Goal: Task Accomplishment & Management: Manage account settings

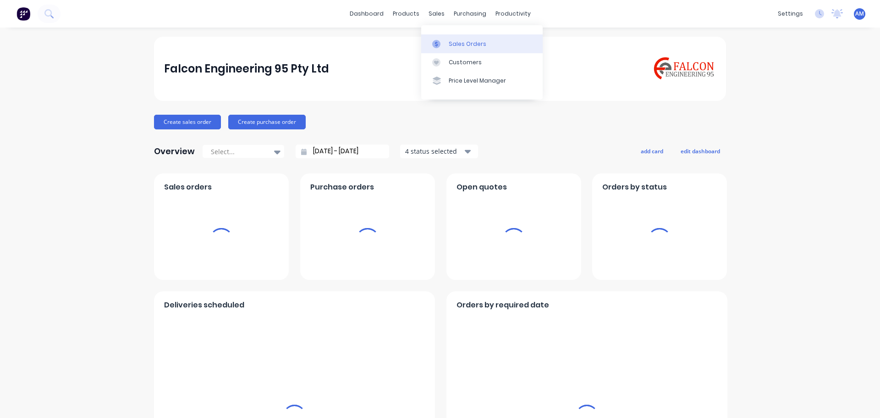
click at [466, 41] on div "Sales Orders" at bounding box center [468, 44] width 38 height 8
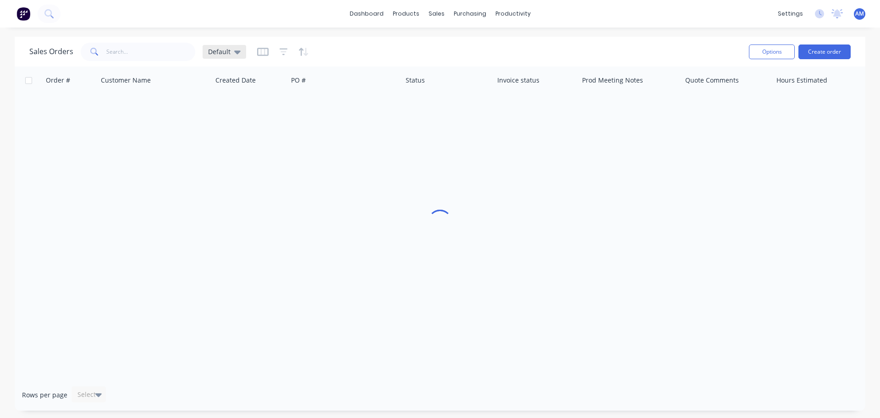
click at [235, 52] on icon at bounding box center [237, 52] width 6 height 4
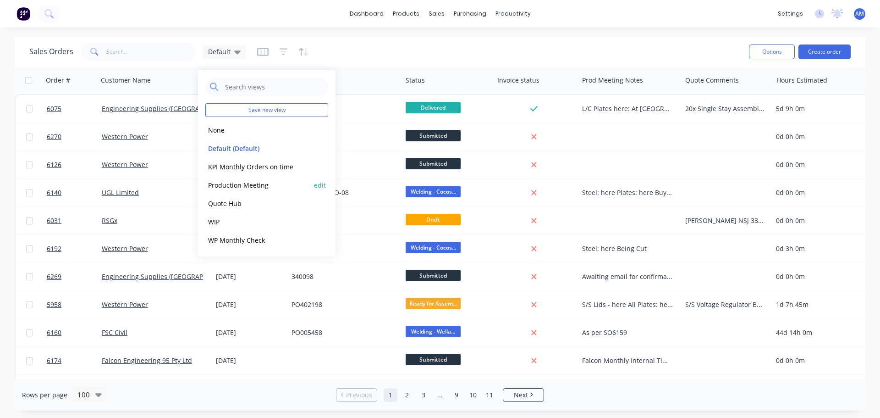
click at [320, 185] on button "edit" at bounding box center [320, 185] width 12 height 10
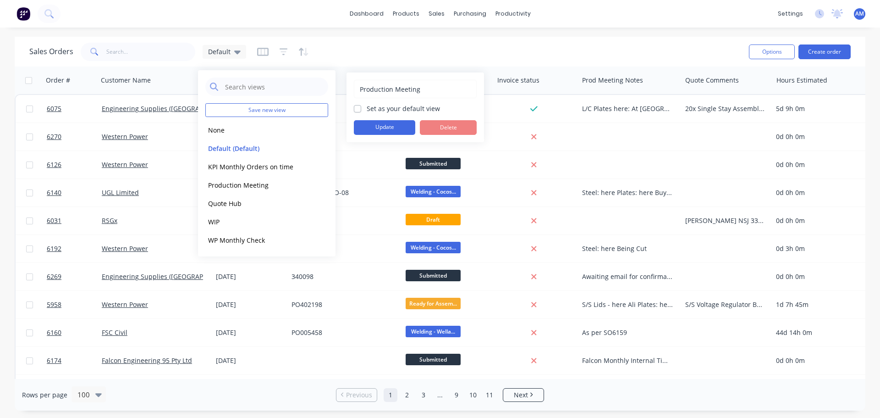
click at [367, 108] on label "Set as your default view" at bounding box center [403, 109] width 73 height 10
click at [358, 108] on input "Set as your default view" at bounding box center [357, 108] width 7 height 9
checkbox input "true"
click at [377, 127] on button "Update" at bounding box center [384, 127] width 61 height 15
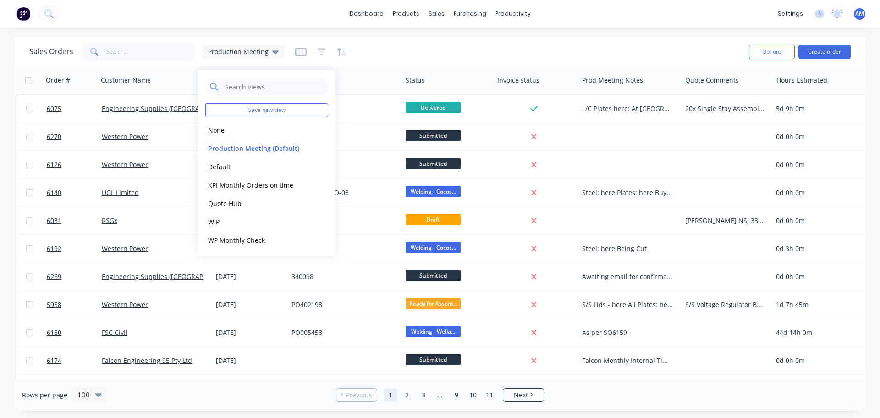
click at [398, 50] on div "Sales Orders Production Meeting" at bounding box center [385, 51] width 712 height 22
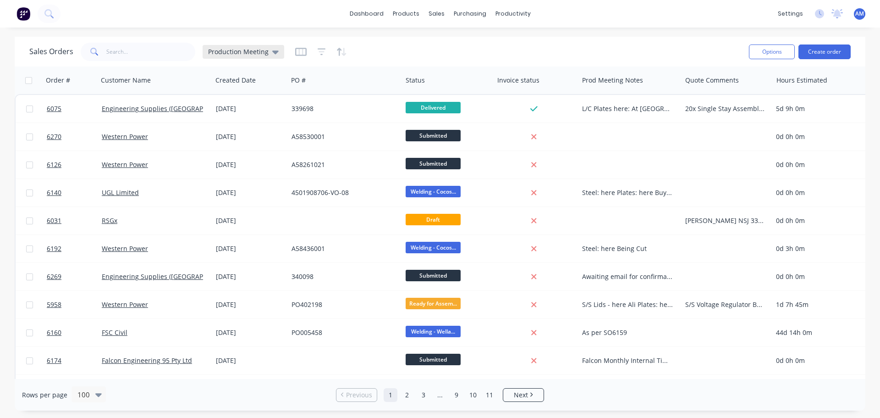
click at [272, 49] on icon at bounding box center [275, 52] width 6 height 10
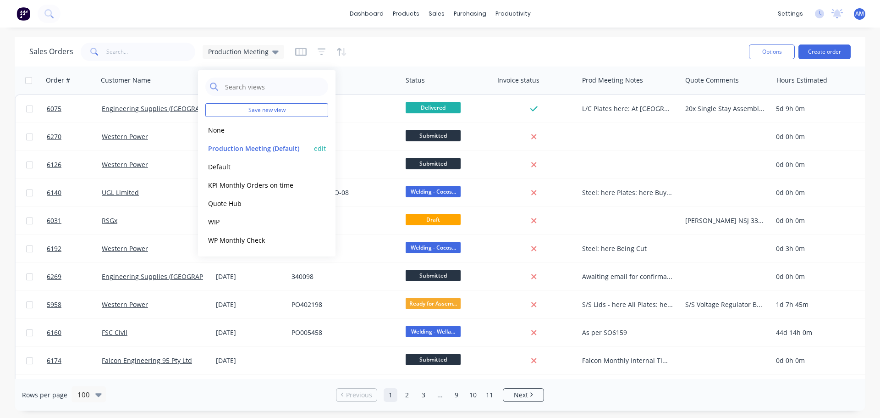
click at [256, 149] on button "Production Meeting (Default)" at bounding box center [257, 148] width 105 height 11
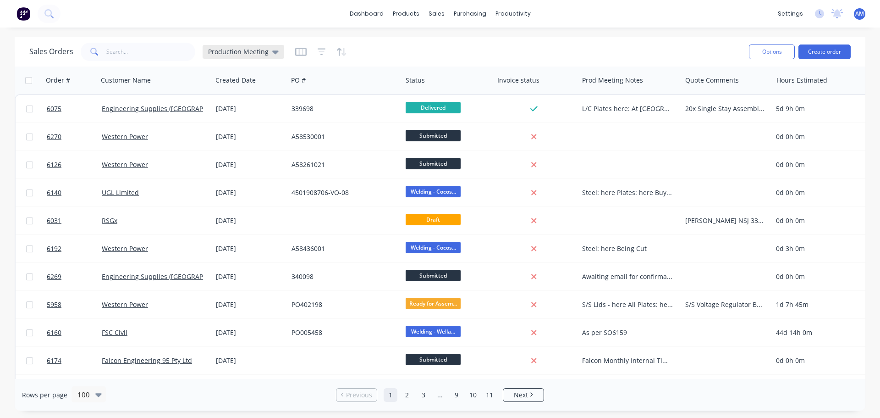
click at [276, 49] on icon at bounding box center [275, 52] width 6 height 10
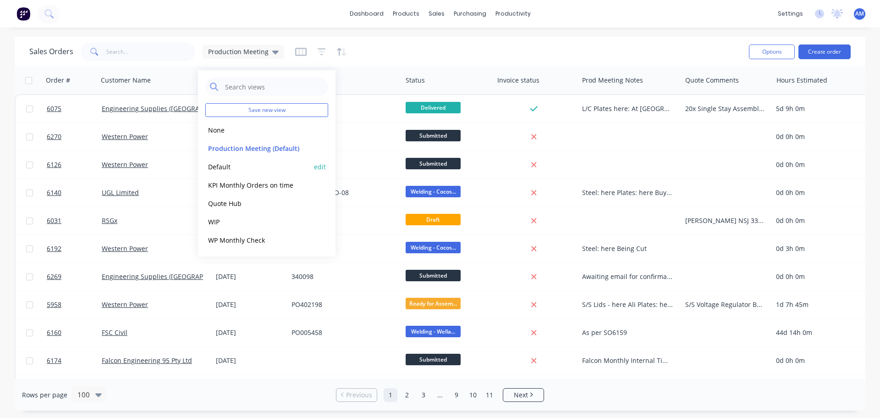
click at [235, 160] on div "Default edit" at bounding box center [266, 166] width 123 height 18
click at [222, 164] on button "Default" at bounding box center [257, 166] width 105 height 11
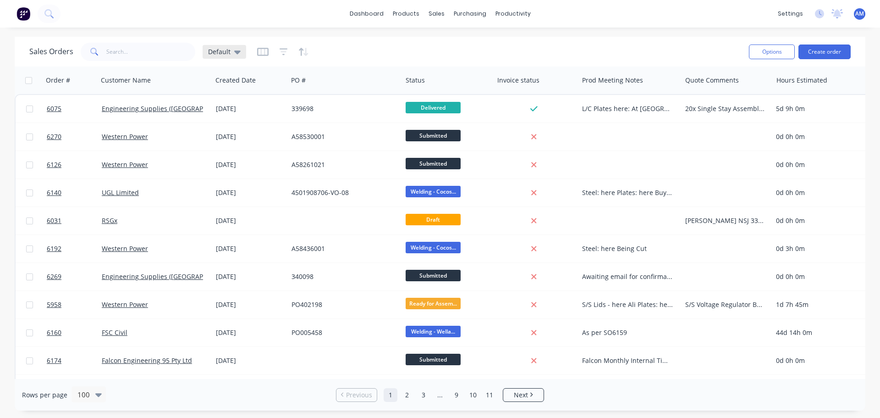
click at [235, 52] on icon at bounding box center [237, 52] width 6 height 4
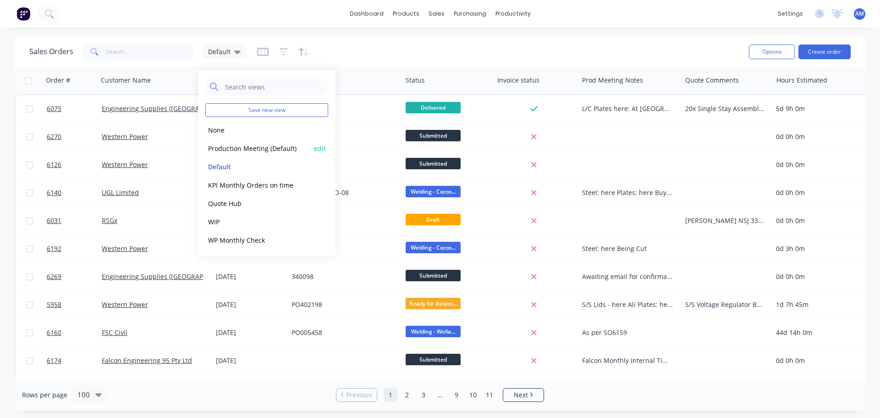
click at [249, 150] on button "Production Meeting (Default)" at bounding box center [257, 148] width 105 height 11
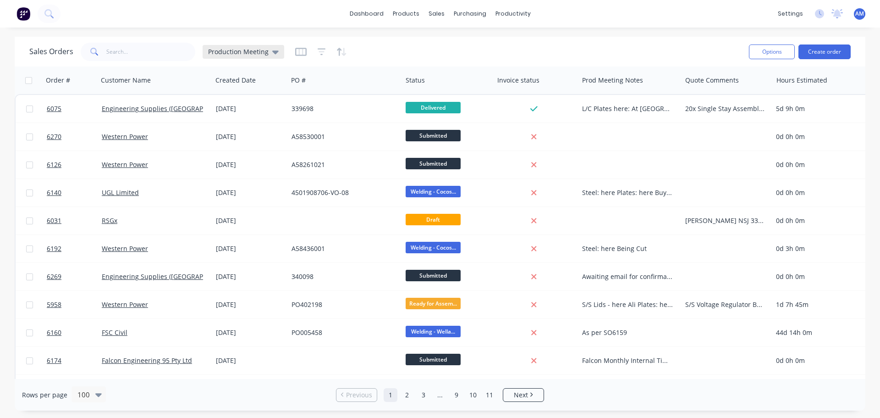
click at [274, 54] on icon at bounding box center [275, 52] width 6 height 10
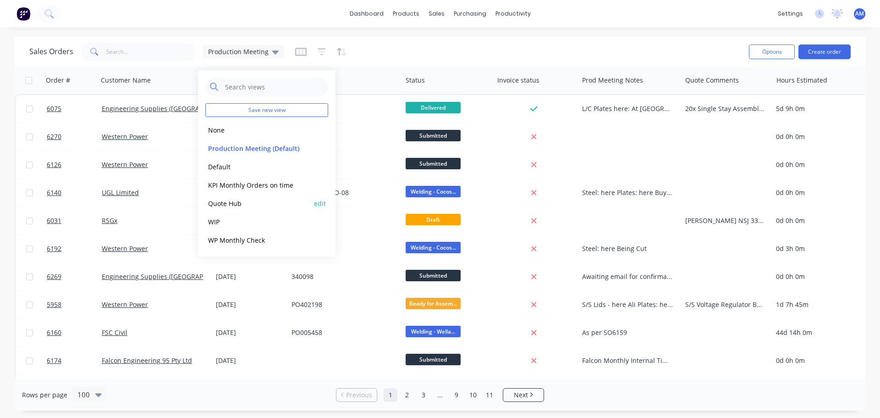
click at [222, 200] on button "Quote Hub" at bounding box center [257, 203] width 105 height 11
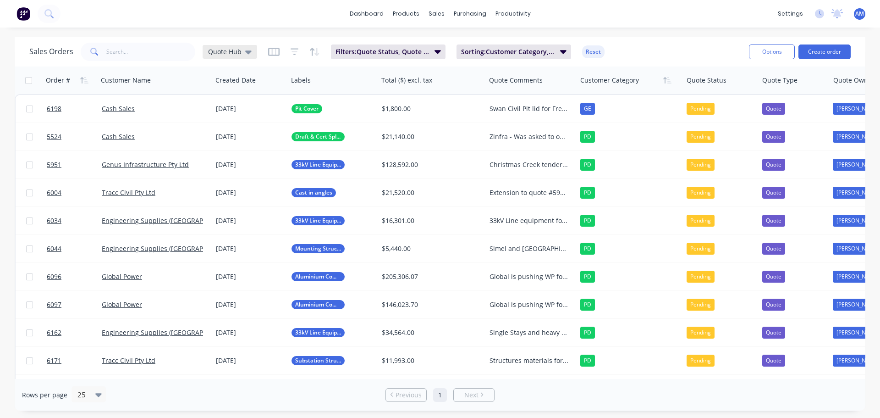
click at [248, 51] on icon at bounding box center [248, 52] width 6 height 4
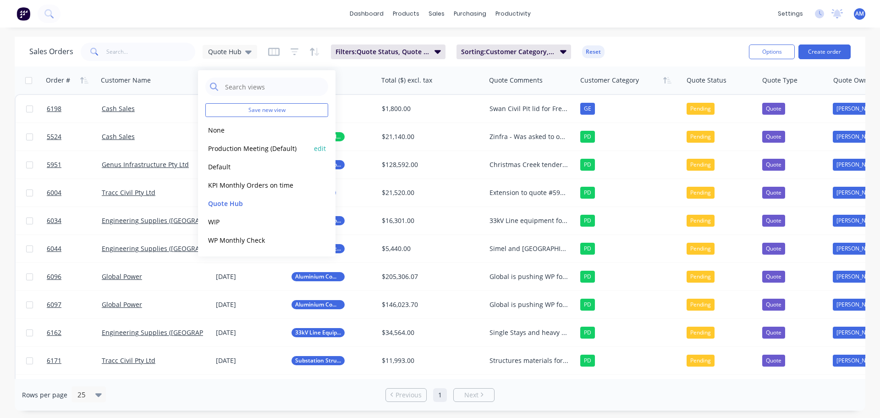
click at [242, 146] on button "Production Meeting (Default)" at bounding box center [257, 148] width 105 height 11
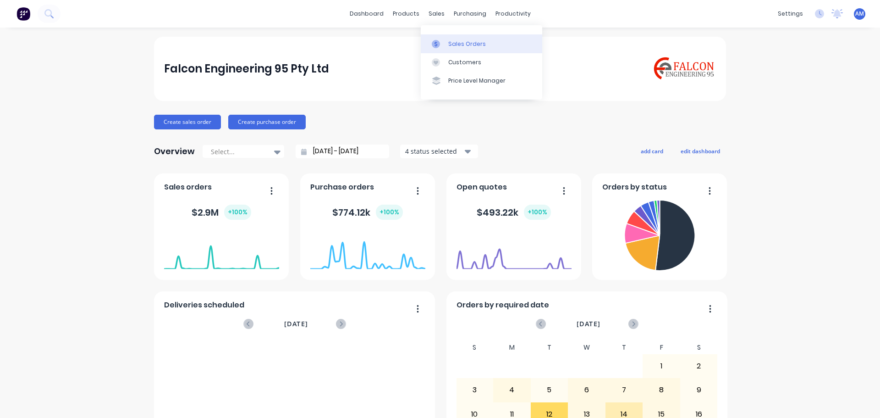
click at [452, 45] on div "Sales Orders" at bounding box center [467, 44] width 38 height 8
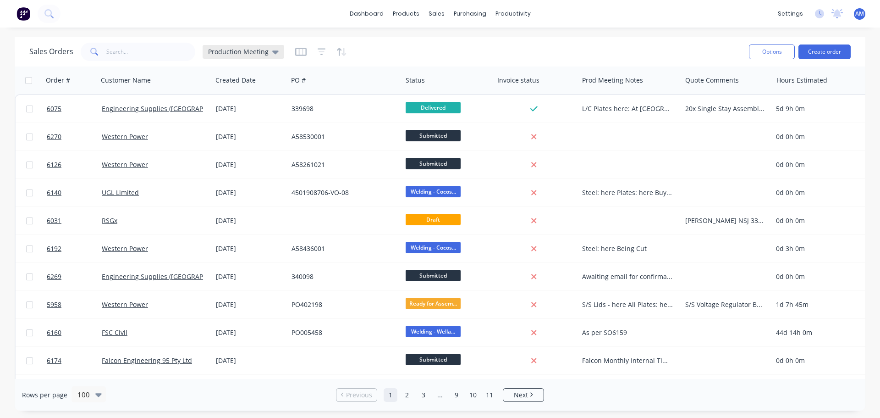
click at [272, 50] on icon at bounding box center [275, 52] width 6 height 4
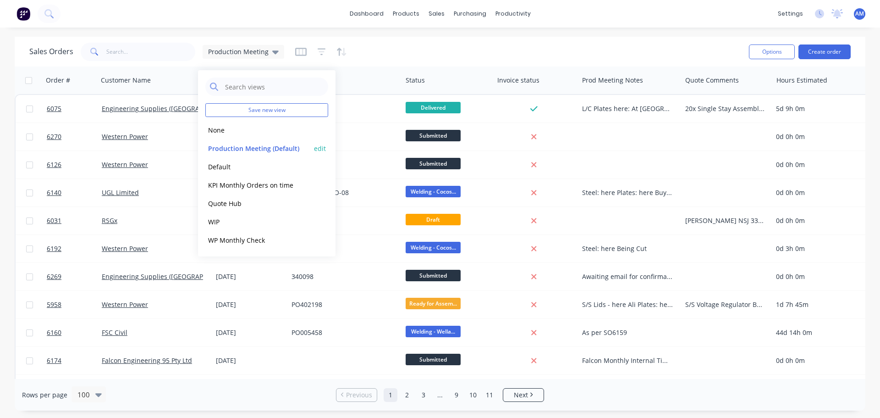
click at [256, 149] on button "Production Meeting (Default)" at bounding box center [257, 148] width 105 height 11
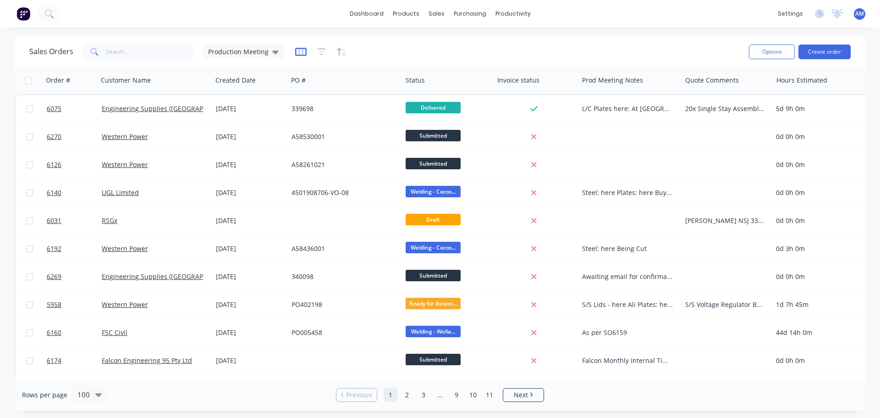
click at [302, 54] on icon "button" at bounding box center [300, 51] width 11 height 9
click at [312, 55] on div at bounding box center [321, 51] width 52 height 15
click at [322, 52] on icon "button" at bounding box center [322, 51] width 8 height 9
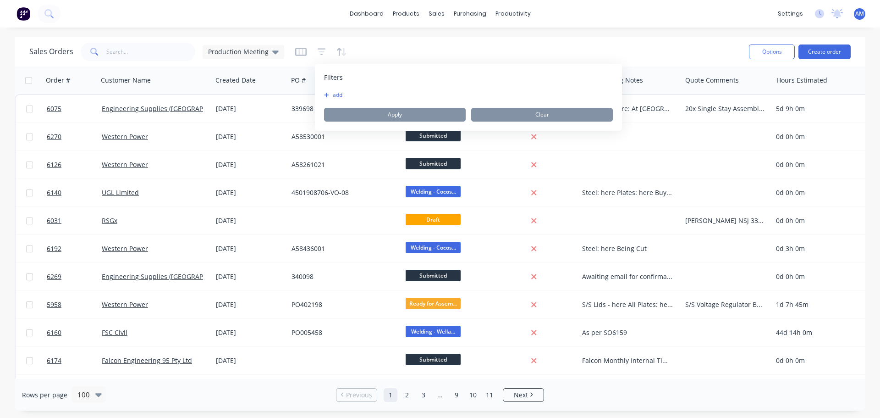
click at [340, 94] on button "add" at bounding box center [335, 94] width 23 height 7
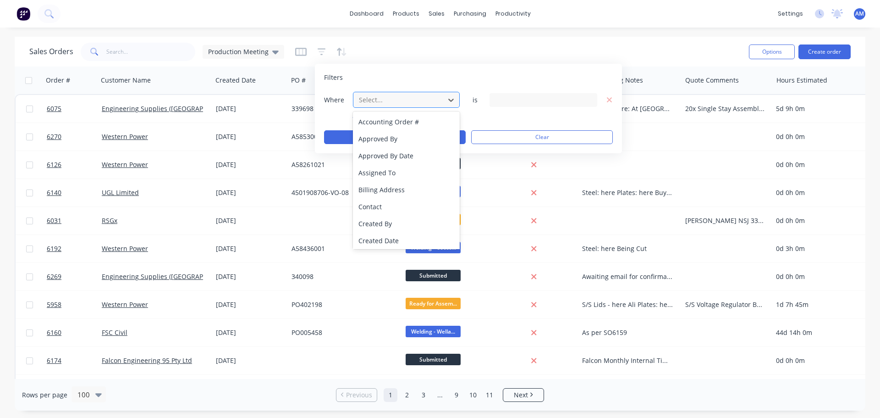
click at [380, 101] on div at bounding box center [399, 99] width 82 height 11
click at [390, 68] on div "Filters Where 29 results available. Use Up and Down to choose options, press En…" at bounding box center [468, 108] width 307 height 89
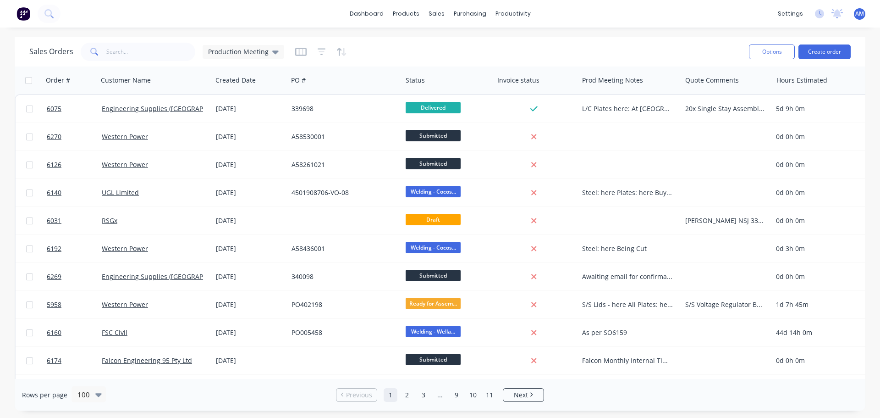
click at [387, 55] on div "Sales Orders Production Meeting" at bounding box center [385, 51] width 712 height 22
click at [856, 14] on span "AM" at bounding box center [860, 14] width 9 height 8
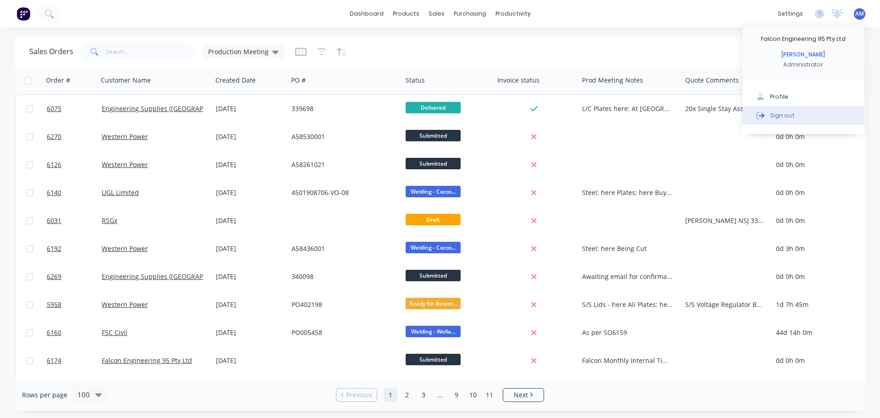
click at [787, 113] on div "Sign out" at bounding box center [782, 115] width 25 height 8
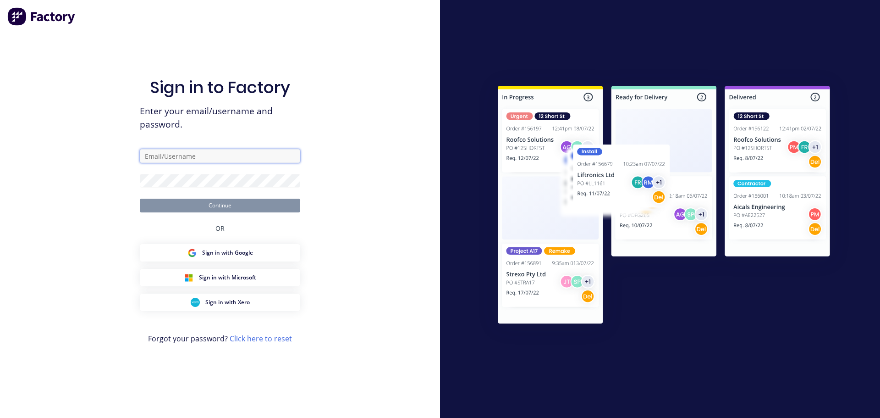
click at [225, 155] on input "text" at bounding box center [220, 156] width 160 height 14
type input "[PERSON_NAME][EMAIL_ADDRESS][DOMAIN_NAME]"
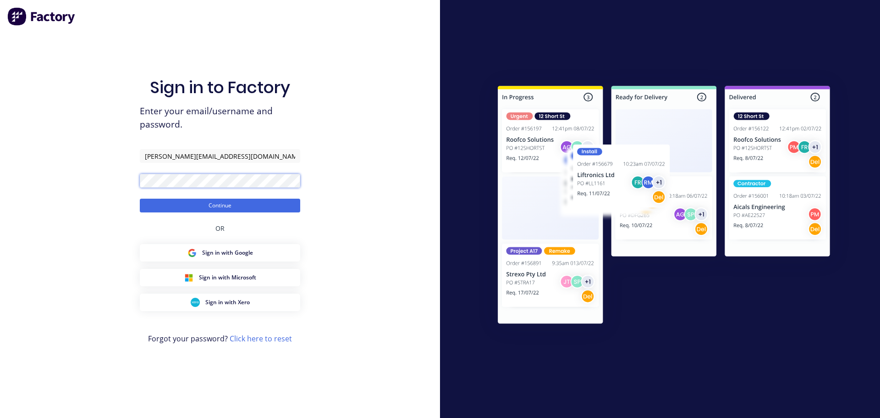
click at [140, 199] on button "Continue" at bounding box center [220, 206] width 160 height 14
